Goal: Task Accomplishment & Management: Use online tool/utility

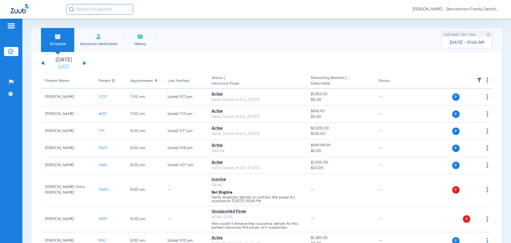
click at [68, 65] on link "[DATE]" at bounding box center [64, 66] width 32 height 5
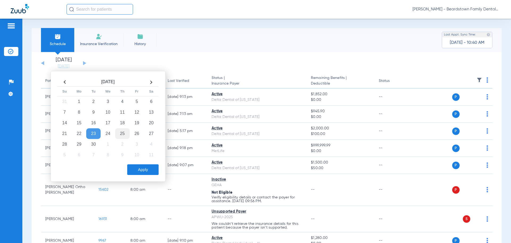
click at [123, 131] on td "25" at bounding box center [122, 133] width 14 height 11
click at [138, 167] on button "Apply" at bounding box center [142, 169] width 31 height 11
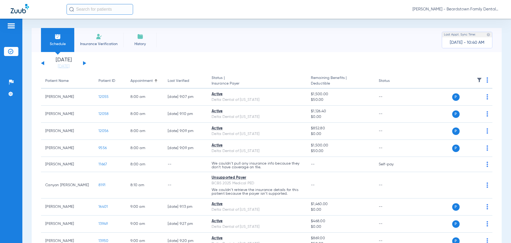
click at [477, 81] on img at bounding box center [479, 79] width 5 height 5
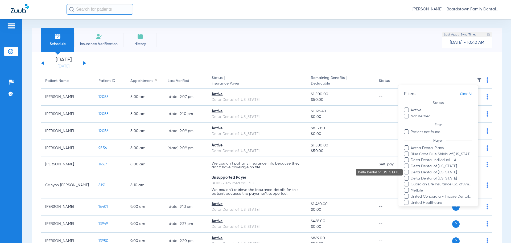
scroll to position [53, 0]
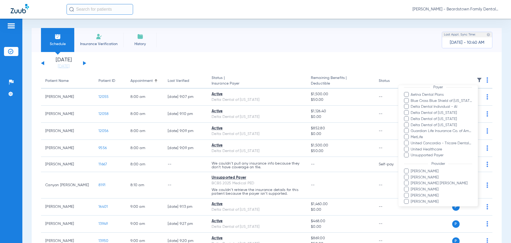
click at [428, 176] on span "[PERSON_NAME]" at bounding box center [442, 177] width 62 height 6
click at [412, 181] on input "[PERSON_NAME]" at bounding box center [412, 181] width 0 height 0
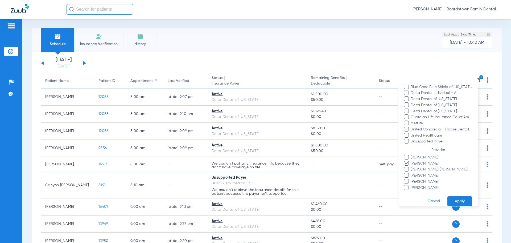
scroll to position [73, 0]
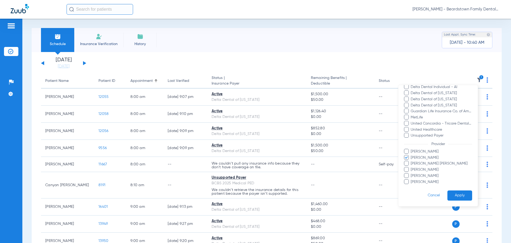
click at [451, 194] on button "Apply" at bounding box center [460, 195] width 25 height 10
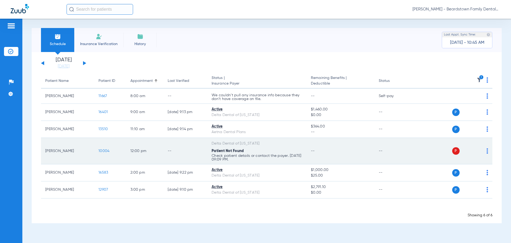
click at [487, 150] on img at bounding box center [488, 150] width 2 height 5
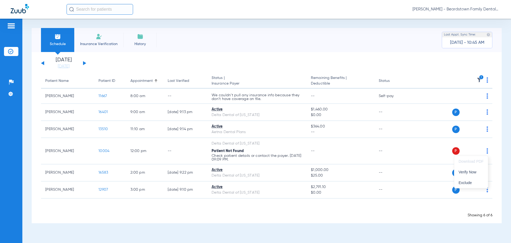
click at [96, 40] on div at bounding box center [255, 121] width 511 height 243
drag, startPoint x: 99, startPoint y: 42, endPoint x: 93, endPoint y: 40, distance: 5.5
click at [99, 42] on span "Insurance Verification" at bounding box center [98, 43] width 41 height 5
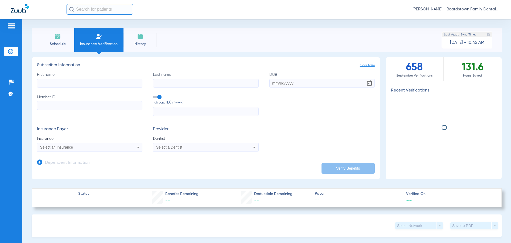
click at [113, 85] on input "First name" at bounding box center [89, 83] width 105 height 9
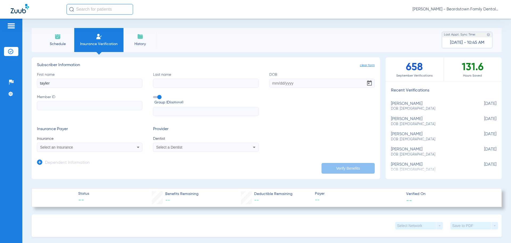
type input "tayler"
click at [188, 83] on input "Last name Required" at bounding box center [205, 83] width 105 height 9
type input "feigl"
click at [325, 84] on input "DOB Required" at bounding box center [321, 83] width 105 height 9
type input "[DATE]"
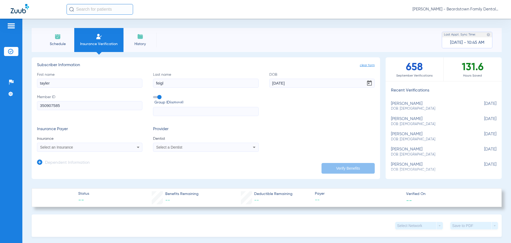
type input "350907585"
click at [172, 111] on input "text" at bounding box center [205, 111] width 105 height 9
click at [184, 107] on input "text" at bounding box center [205, 111] width 105 height 9
type input "MO022601006"
click at [121, 148] on div "Select an Insurance" at bounding box center [89, 147] width 105 height 6
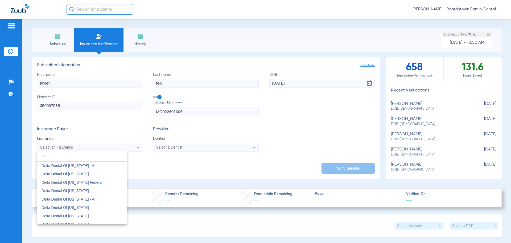
scroll to position [186, 0]
type input "delta"
click at [92, 215] on mat-option "Delta Dental Of [US_STATE]" at bounding box center [81, 214] width 89 height 9
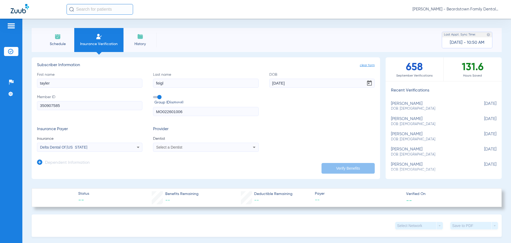
click at [186, 148] on div "Select a Dentist" at bounding box center [196, 147] width 80 height 4
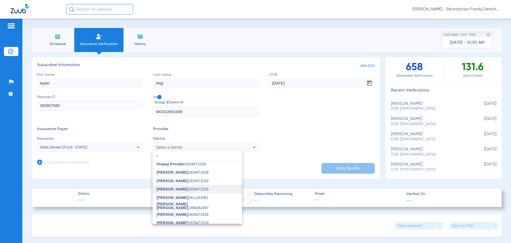
scroll to position [53, 0]
type input "r"
click at [177, 195] on span "[PERSON_NAME] [PERSON_NAME]" at bounding box center [172, 196] width 31 height 8
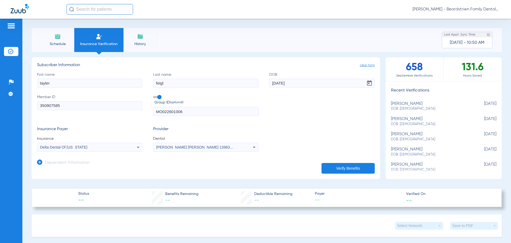
click at [347, 169] on button "Verify Benefits" at bounding box center [348, 168] width 53 height 11
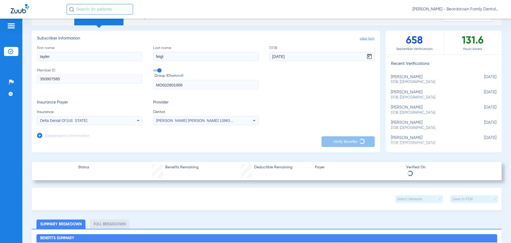
scroll to position [0, 0]
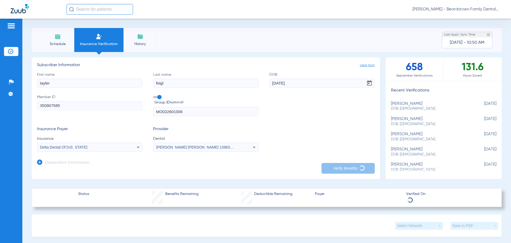
click at [57, 38] on img at bounding box center [58, 36] width 6 height 6
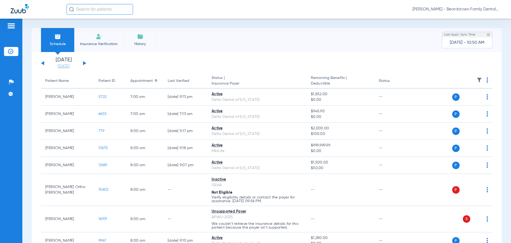
click at [63, 64] on link "[DATE]" at bounding box center [64, 66] width 32 height 5
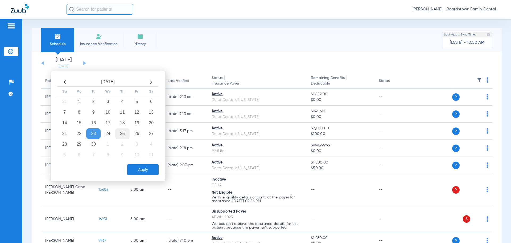
click at [126, 133] on td "25" at bounding box center [122, 133] width 14 height 11
click at [146, 167] on button "Apply" at bounding box center [142, 169] width 31 height 11
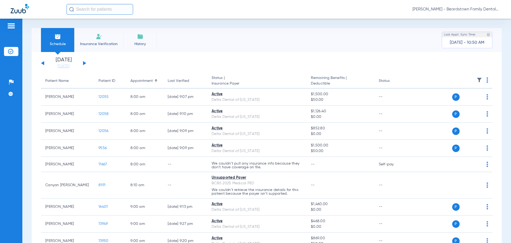
click at [479, 78] on th at bounding box center [452, 80] width 82 height 15
click at [477, 79] on img at bounding box center [479, 79] width 5 height 5
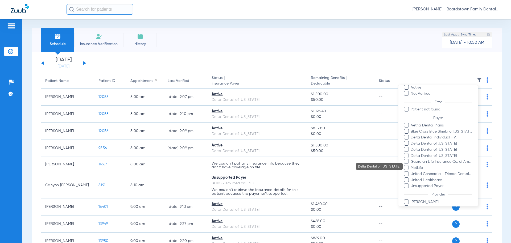
scroll to position [73, 0]
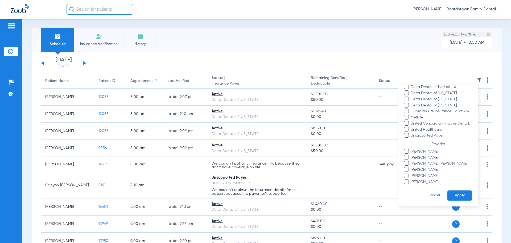
click at [416, 158] on span "[PERSON_NAME]" at bounding box center [442, 158] width 62 height 6
click at [412, 161] on input "[PERSON_NAME]" at bounding box center [412, 161] width 0 height 0
click at [451, 197] on button "Apply" at bounding box center [460, 195] width 25 height 10
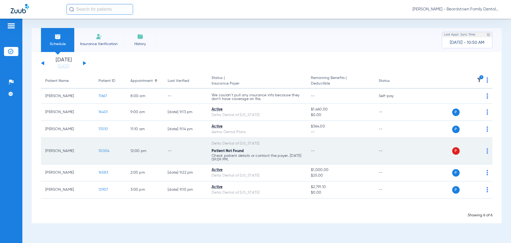
click at [487, 150] on div "P S" at bounding box center [450, 150] width 78 height 7
click at [489, 151] on td "P S" at bounding box center [452, 151] width 82 height 26
click at [487, 150] on img at bounding box center [488, 150] width 2 height 5
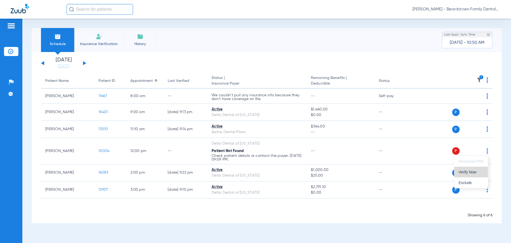
click at [469, 174] on button "Verify Now" at bounding box center [471, 171] width 34 height 11
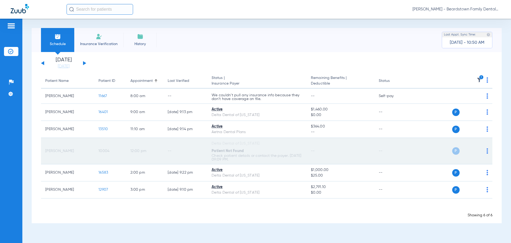
click at [100, 149] on span "10004" at bounding box center [104, 151] width 11 height 4
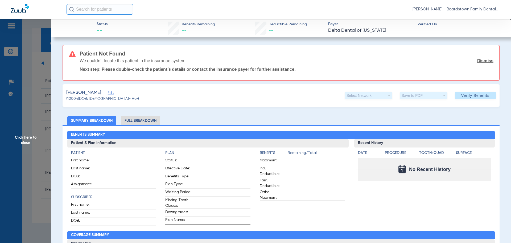
click at [108, 92] on span "Edit" at bounding box center [110, 93] width 5 height 5
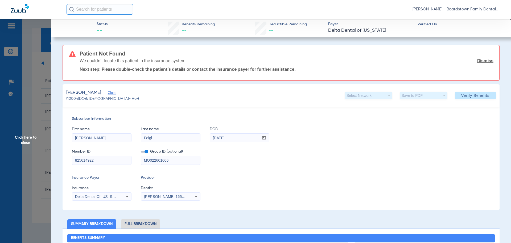
drag, startPoint x: 183, startPoint y: 162, endPoint x: 167, endPoint y: 163, distance: 15.7
click at [167, 163] on input "MO022601006" at bounding box center [170, 160] width 59 height 9
click at [145, 153] on label at bounding box center [144, 152] width 7 height 6
click at [141, 152] on input "checkbox" at bounding box center [141, 152] width 0 height 0
click at [143, 151] on span at bounding box center [144, 151] width 7 height 2
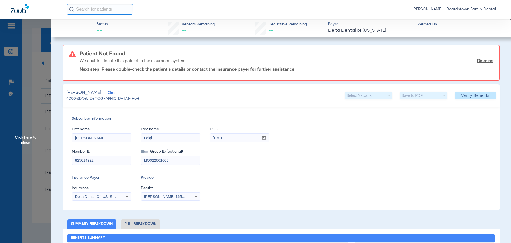
click at [141, 152] on input "checkbox" at bounding box center [141, 152] width 0 height 0
click at [144, 154] on mat-form-field "MO022601006" at bounding box center [171, 159] width 60 height 10
click at [144, 153] on label at bounding box center [144, 152] width 7 height 6
click at [141, 152] on input "checkbox" at bounding box center [141, 152] width 0 height 0
click at [471, 94] on span "Verify Benefits" at bounding box center [475, 95] width 28 height 4
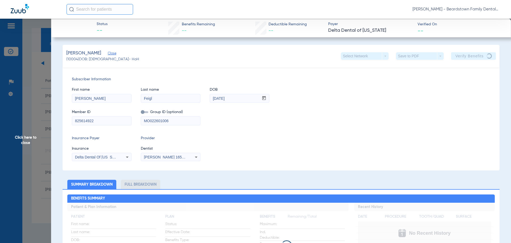
click at [19, 140] on span "Click here to close" at bounding box center [25, 140] width 51 height 243
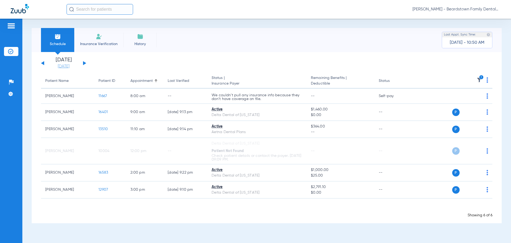
click at [67, 67] on link "[DATE]" at bounding box center [64, 66] width 32 height 5
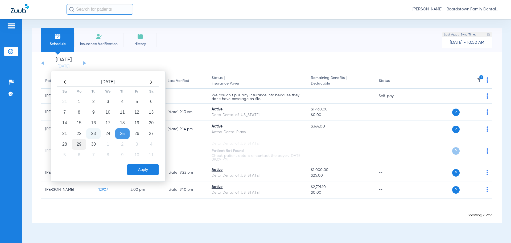
click at [76, 143] on td "29" at bounding box center [79, 144] width 14 height 11
drag, startPoint x: 141, startPoint y: 169, endPoint x: 144, endPoint y: 168, distance: 3.5
click at [143, 169] on button "Apply" at bounding box center [142, 169] width 31 height 11
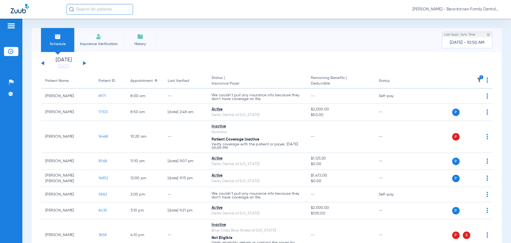
click at [477, 79] on img at bounding box center [479, 79] width 5 height 5
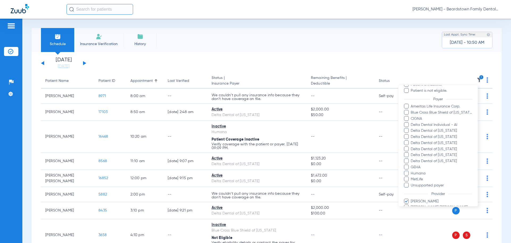
scroll to position [103, 0]
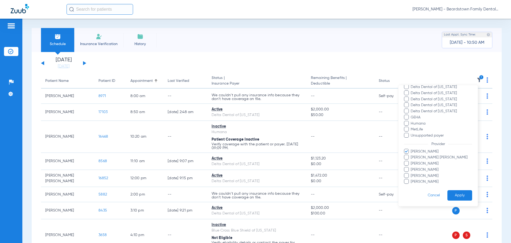
click at [424, 183] on span "[PERSON_NAME]" at bounding box center [442, 182] width 62 height 6
click at [412, 185] on input "[PERSON_NAME]" at bounding box center [412, 185] width 0 height 0
click at [421, 180] on span "[PERSON_NAME]" at bounding box center [442, 182] width 62 height 6
click at [412, 185] on input "[PERSON_NAME]" at bounding box center [412, 185] width 0 height 0
click at [458, 193] on button "Apply" at bounding box center [460, 195] width 25 height 10
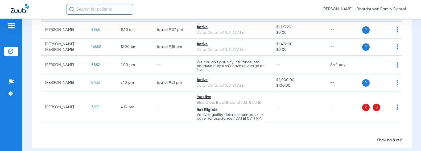
scroll to position [145, 0]
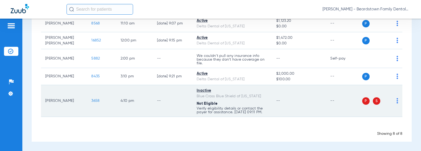
click at [392, 99] on div "P S" at bounding box center [380, 100] width 36 height 7
click at [374, 100] on span "S" at bounding box center [376, 100] width 7 height 7
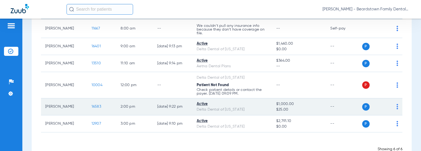
scroll to position [85, 0]
